Goal: Task Accomplishment & Management: Manage account settings

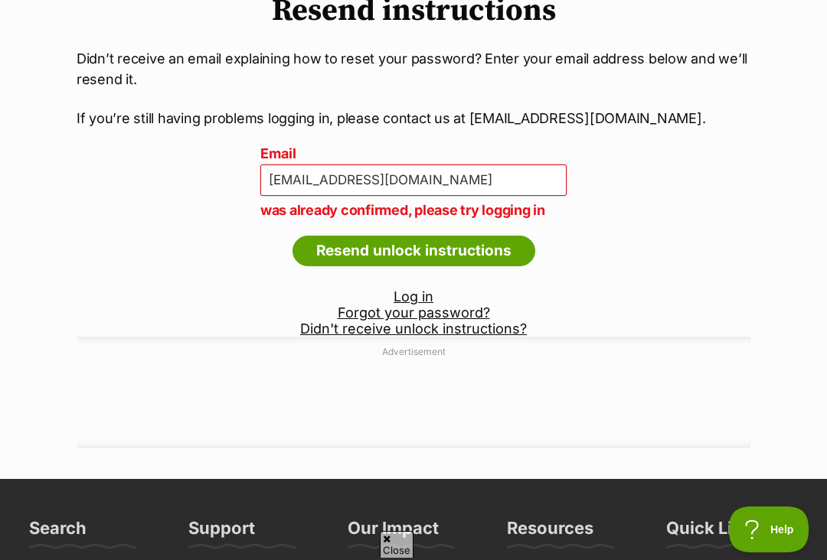
scroll to position [165, 0]
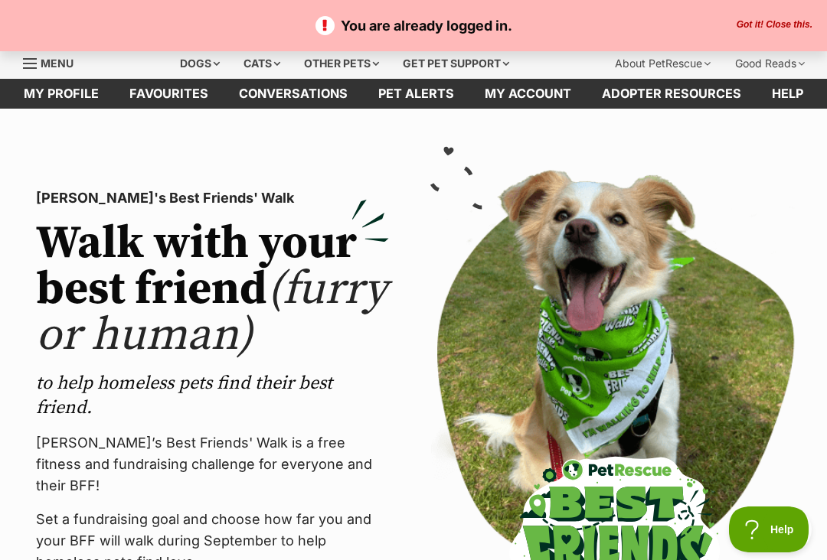
click at [40, 96] on link "My profile" at bounding box center [61, 94] width 106 height 30
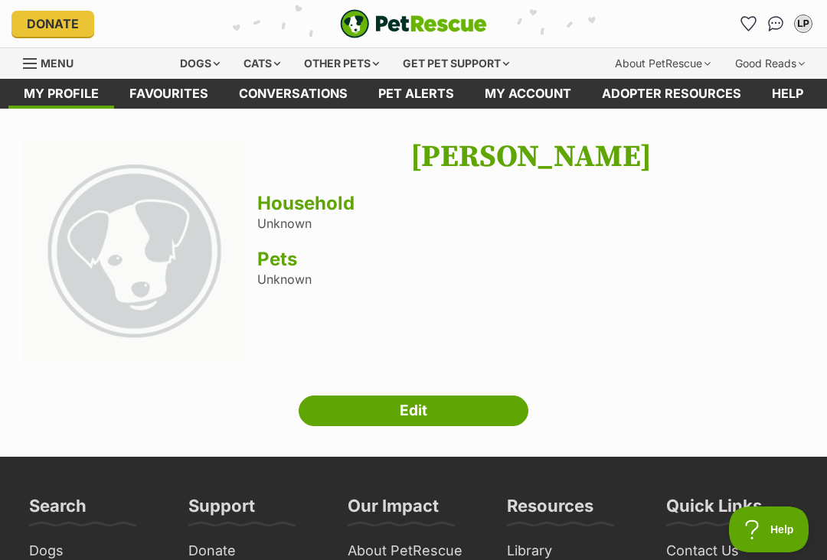
click at [273, 206] on h3 "Household" at bounding box center [530, 203] width 547 height 21
click at [350, 414] on link "Edit" at bounding box center [414, 411] width 230 height 31
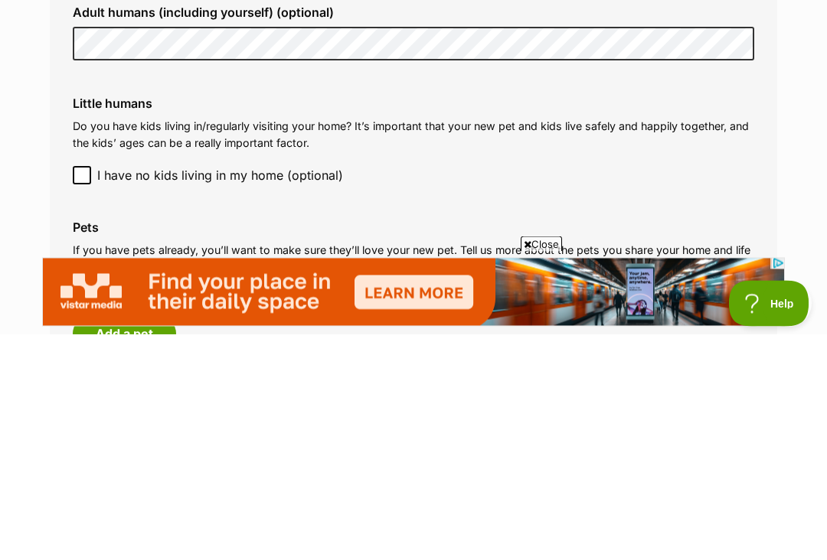
scroll to position [1238, 0]
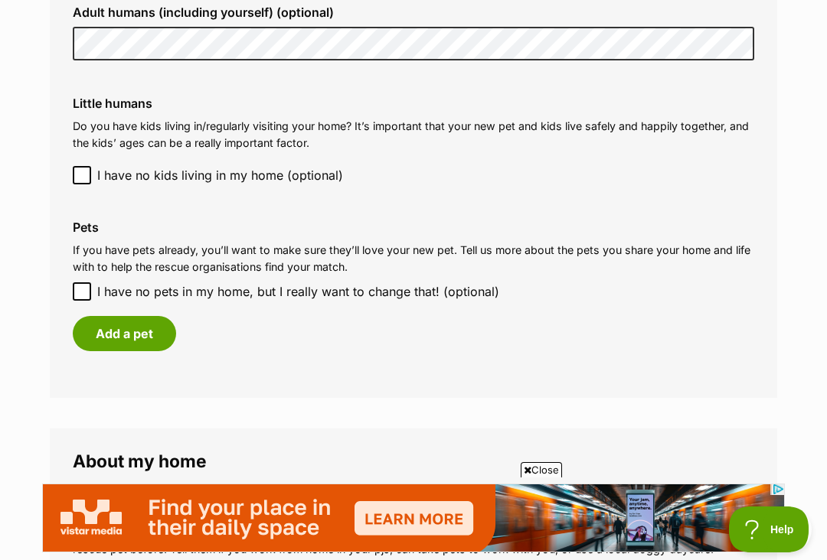
click at [78, 283] on input "I have no pets in my home, but I really want to change that! (optional)" at bounding box center [82, 292] width 18 height 18
checkbox input "true"
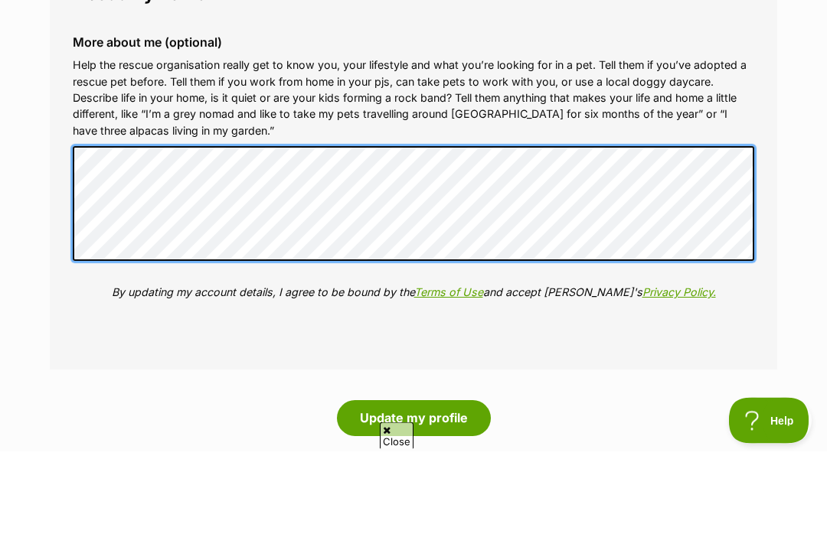
scroll to position [0, 0]
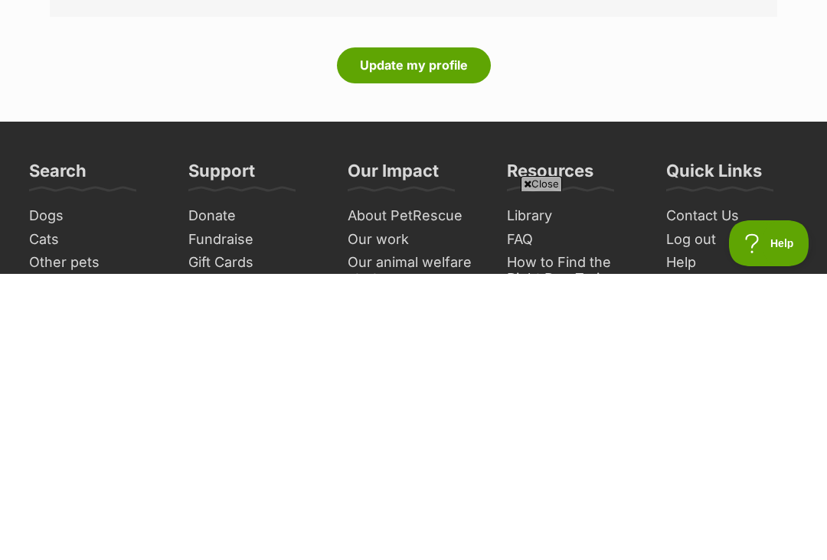
click at [368, 334] on button "Update my profile" at bounding box center [414, 351] width 154 height 35
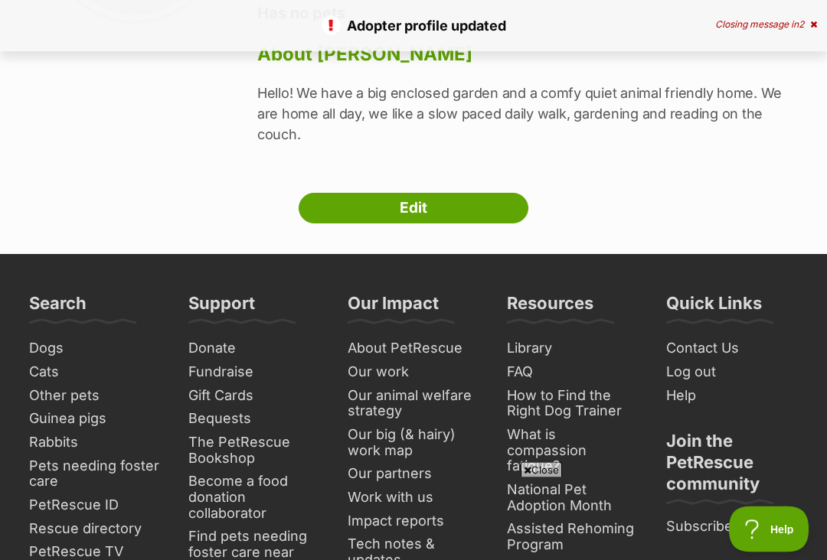
scroll to position [314, 0]
click at [338, 193] on link "Edit" at bounding box center [414, 208] width 230 height 31
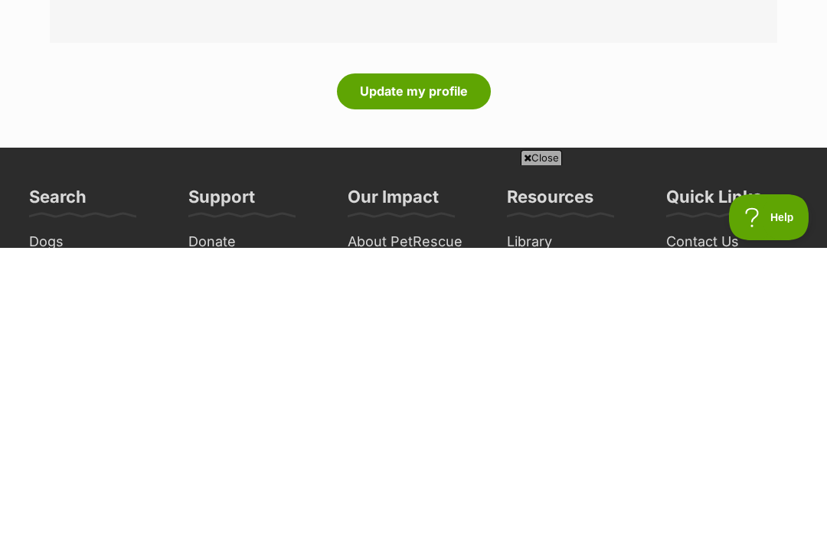
scroll to position [1710, 0]
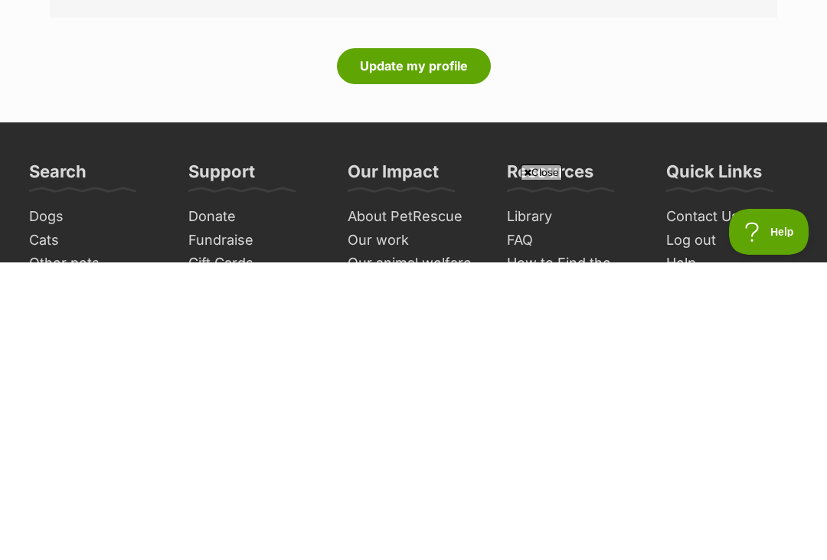
click at [456, 346] on button "Update my profile" at bounding box center [414, 363] width 154 height 35
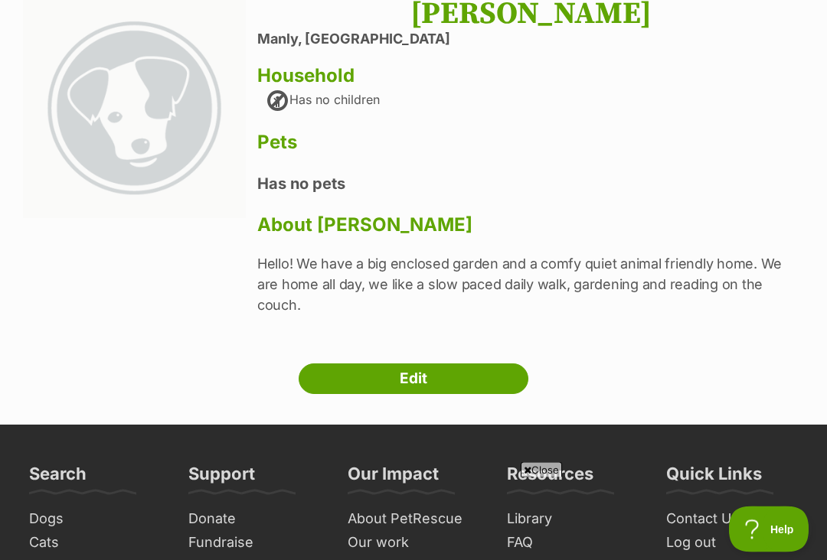
scroll to position [125, 0]
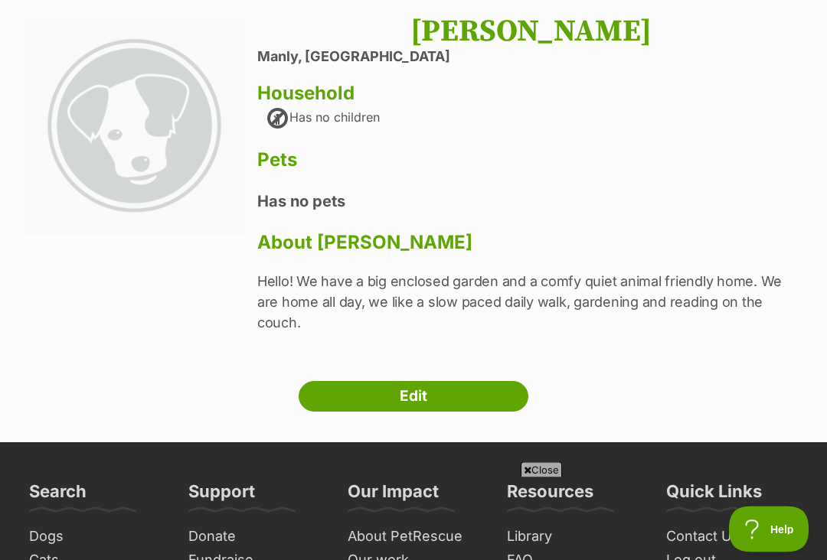
click at [334, 382] on link "Edit" at bounding box center [414, 397] width 230 height 31
